Goal: Navigation & Orientation: Find specific page/section

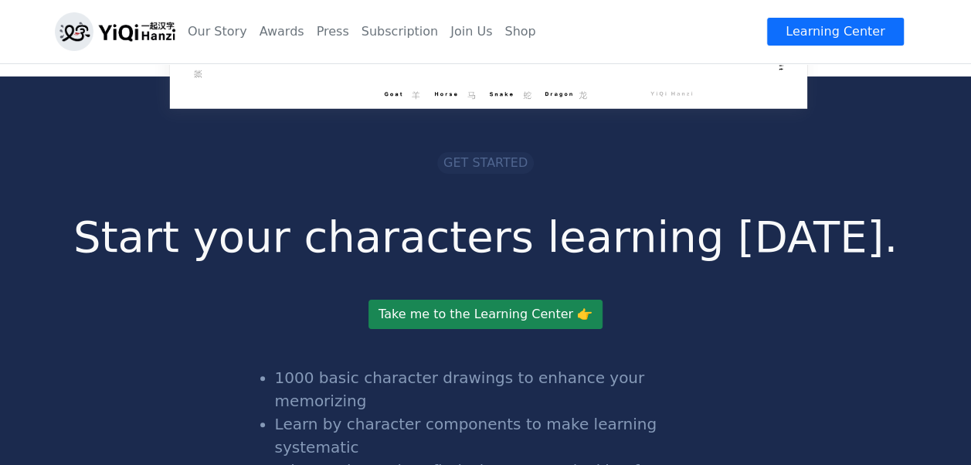
scroll to position [2936, 0]
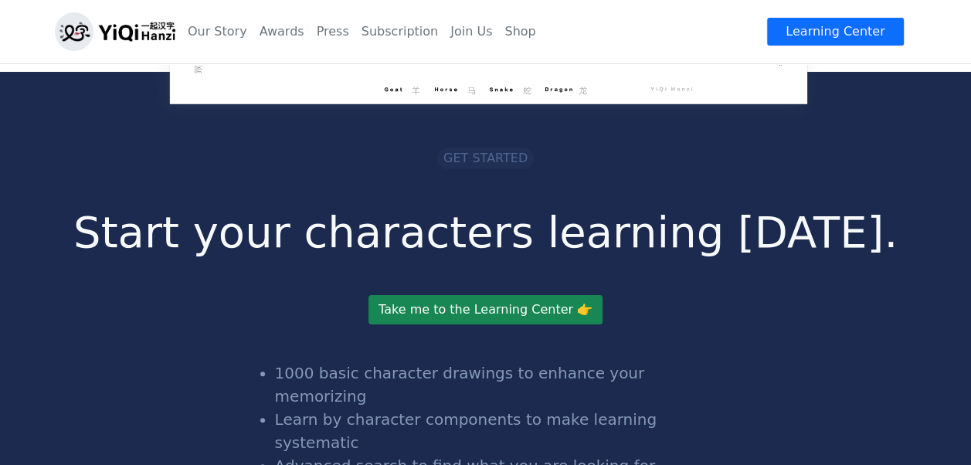
click at [505, 155] on span "Get started" at bounding box center [485, 158] width 84 height 15
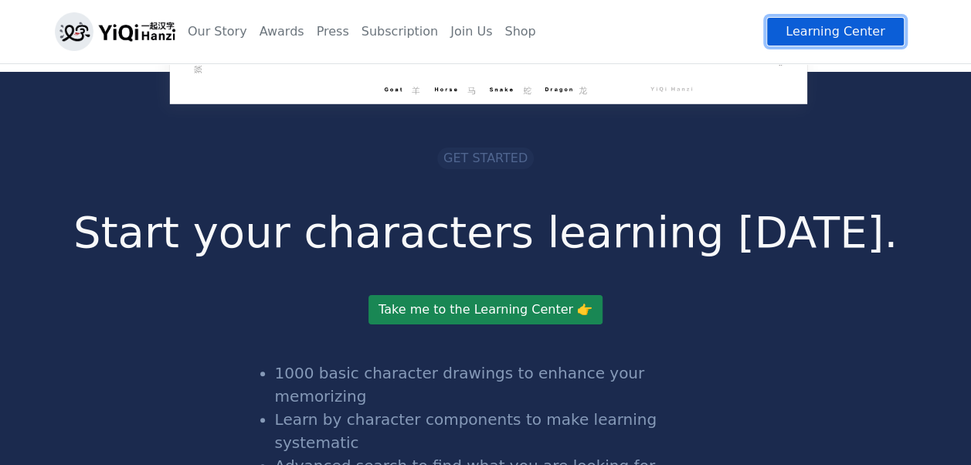
click at [819, 29] on link "Learning Center" at bounding box center [835, 31] width 138 height 29
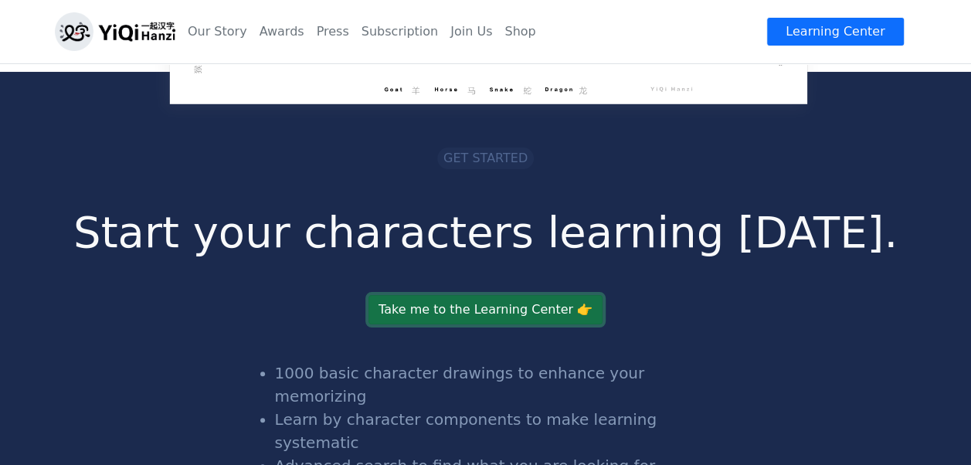
click at [437, 307] on link "Take me to the Learning Center 👉" at bounding box center [485, 309] width 234 height 29
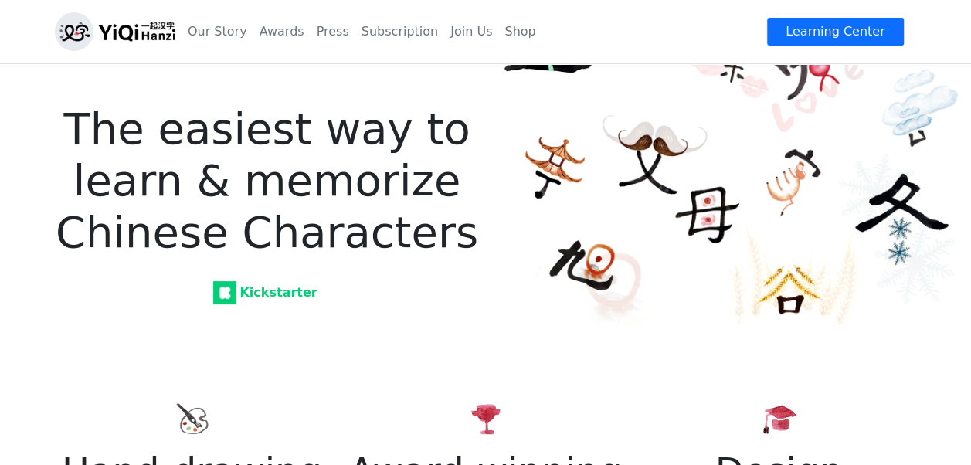
scroll to position [0, 0]
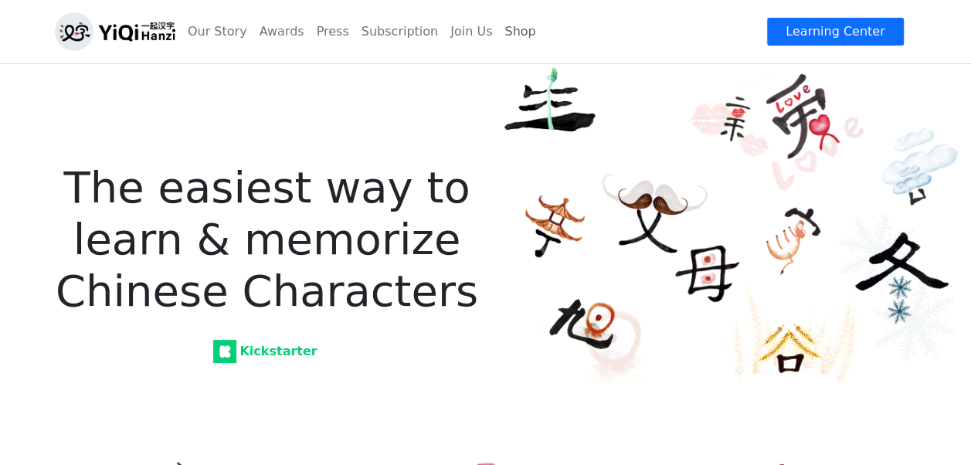
click at [507, 32] on link "Shop" at bounding box center [519, 31] width 43 height 31
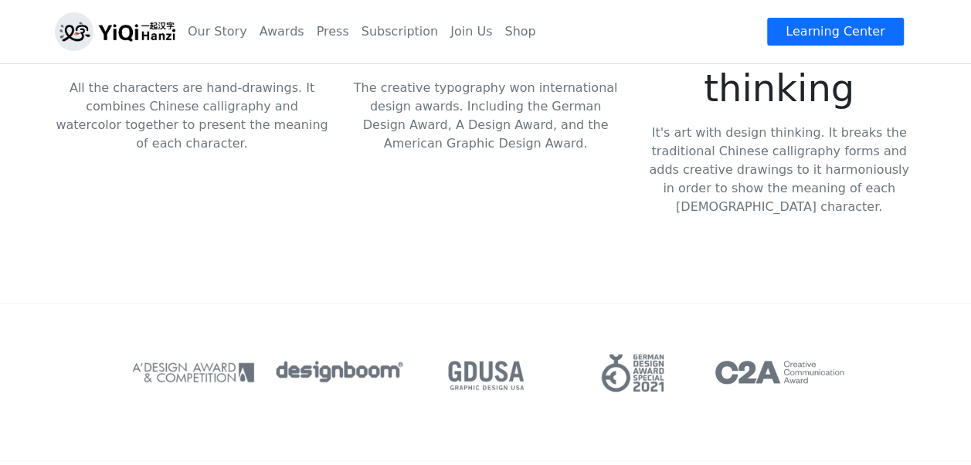
scroll to position [477, 0]
